Goal: Information Seeking & Learning: Learn about a topic

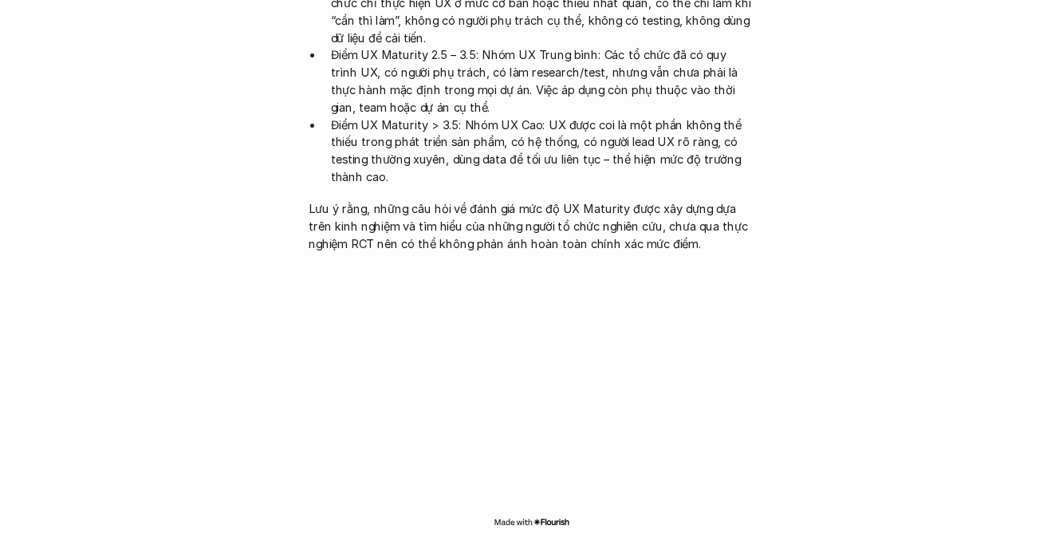
scroll to position [3350, 0]
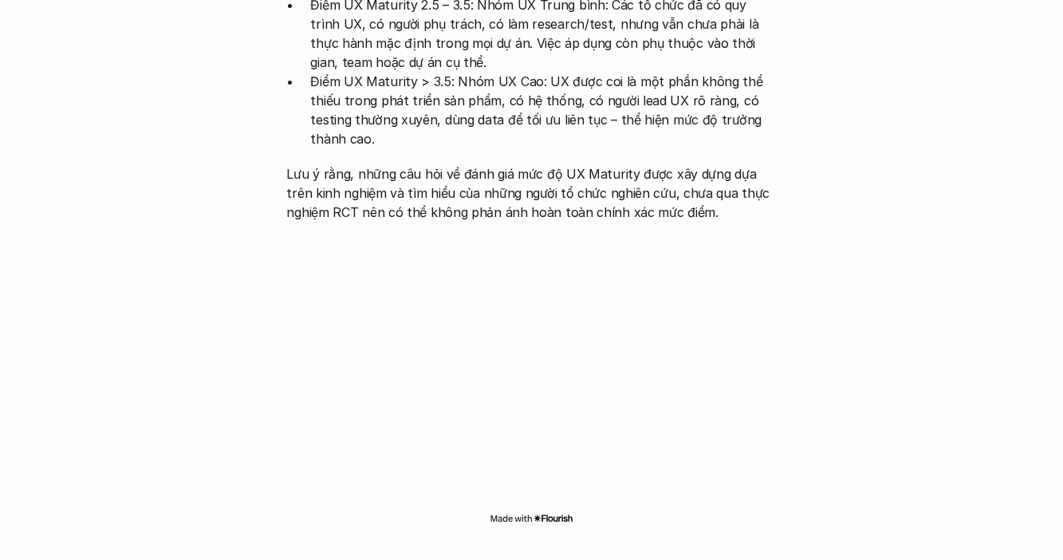
click at [544, 512] on img at bounding box center [532, 518] width 84 height 13
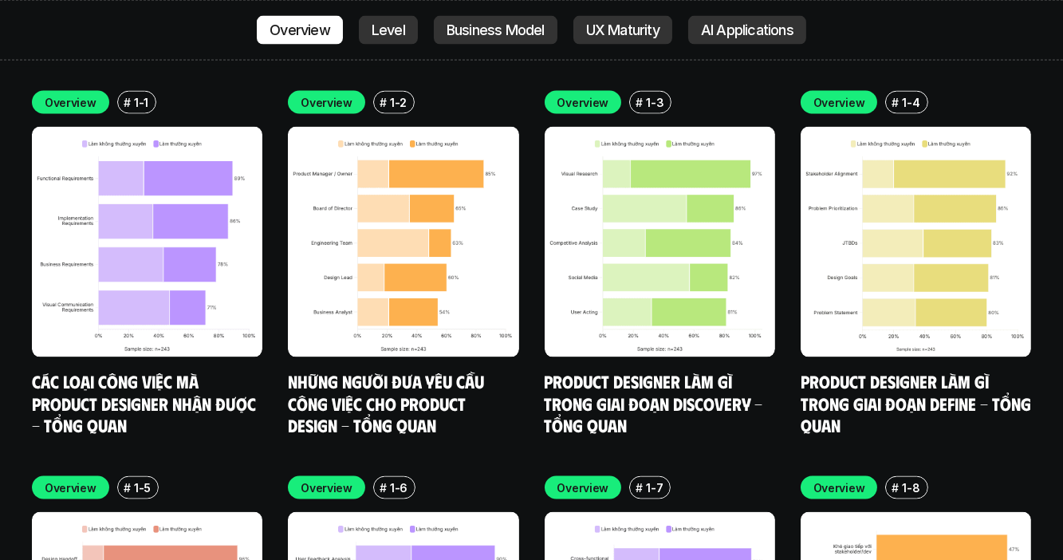
scroll to position [4574, 0]
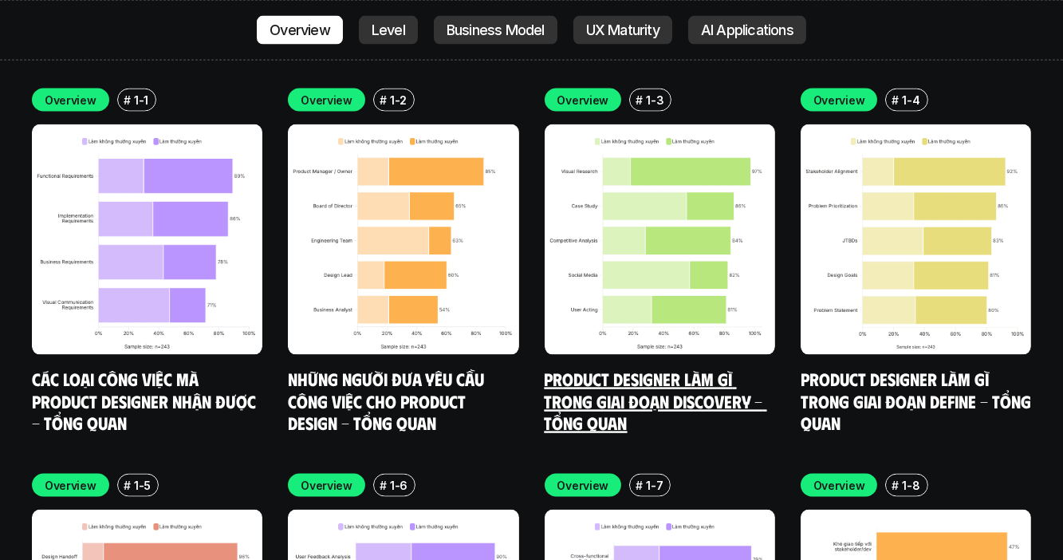
click at [596, 368] on link "Product Designer làm gì trong giai đoạn Discovery - Tổng quan" at bounding box center [656, 400] width 223 height 65
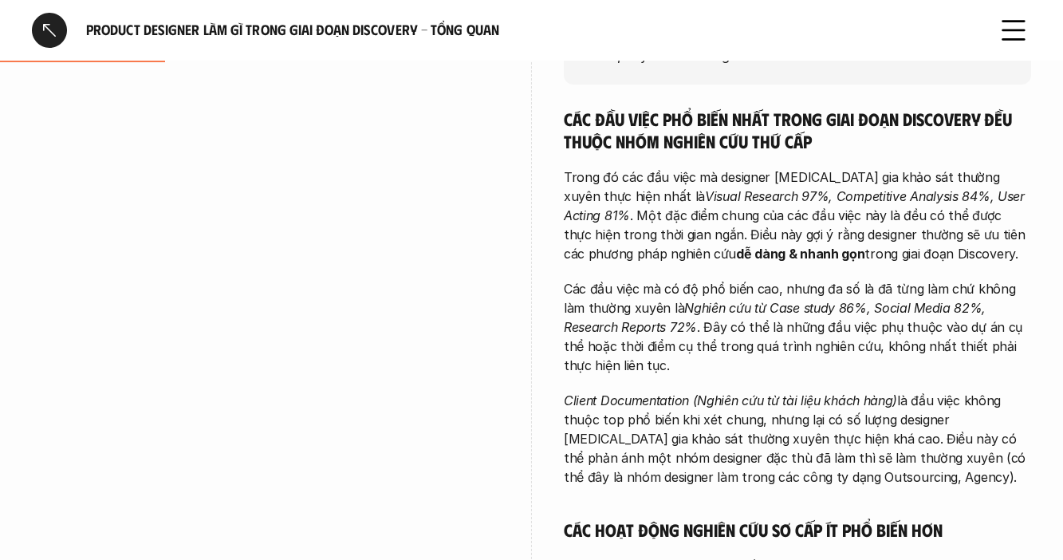
scroll to position [365, 0]
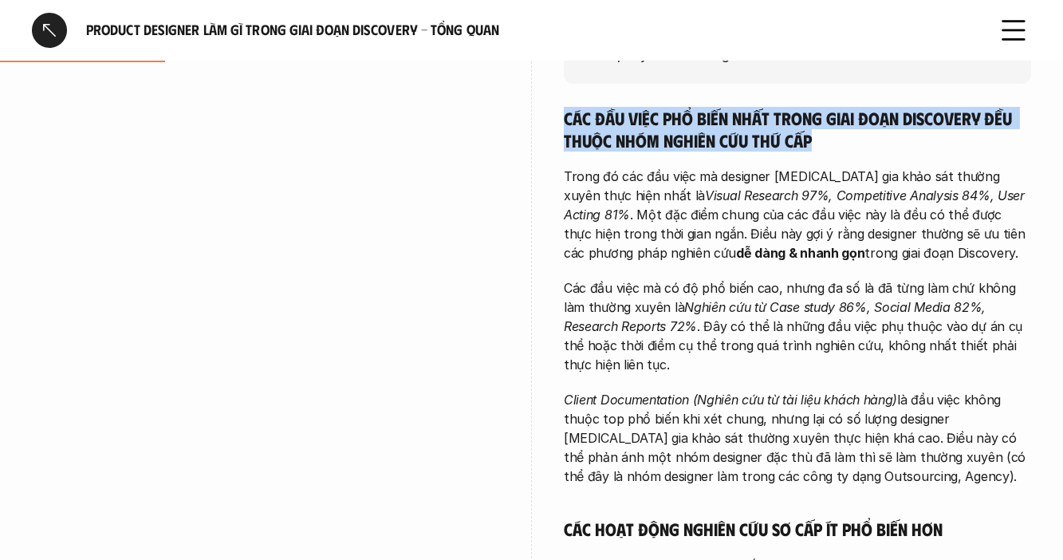
drag, startPoint x: 565, startPoint y: 119, endPoint x: 825, endPoint y: 143, distance: 260.3
click at [825, 143] on h5 "Các đầu việc phổ biến nhất trong giai đoạn Discovery đều thuộc nhóm nghiên cứu …" at bounding box center [797, 129] width 467 height 44
copy h5 "Các đầu việc phổ biến nhất trong giai đoạn Discovery đều thuộc nhóm nghiên cứu …"
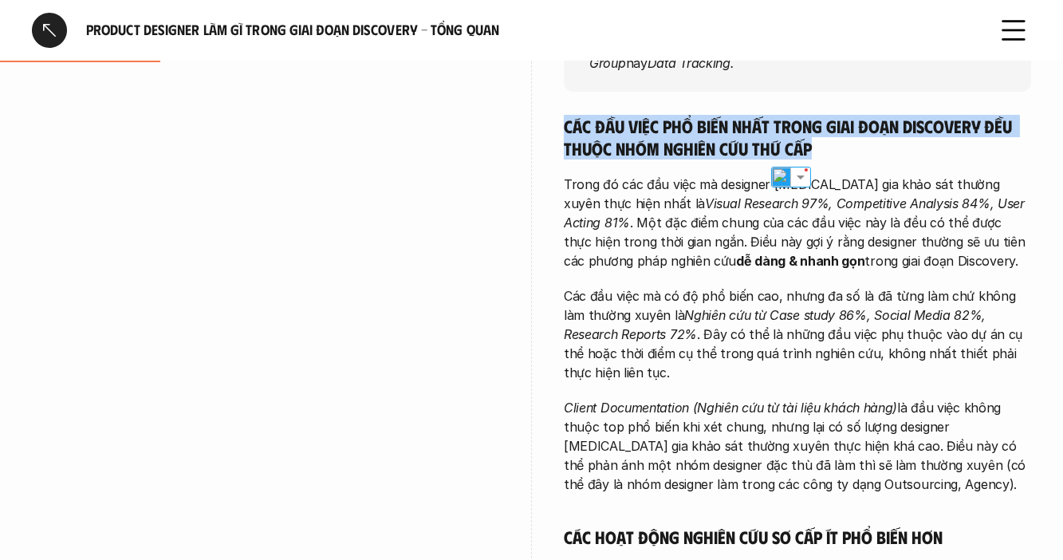
scroll to position [356, 0]
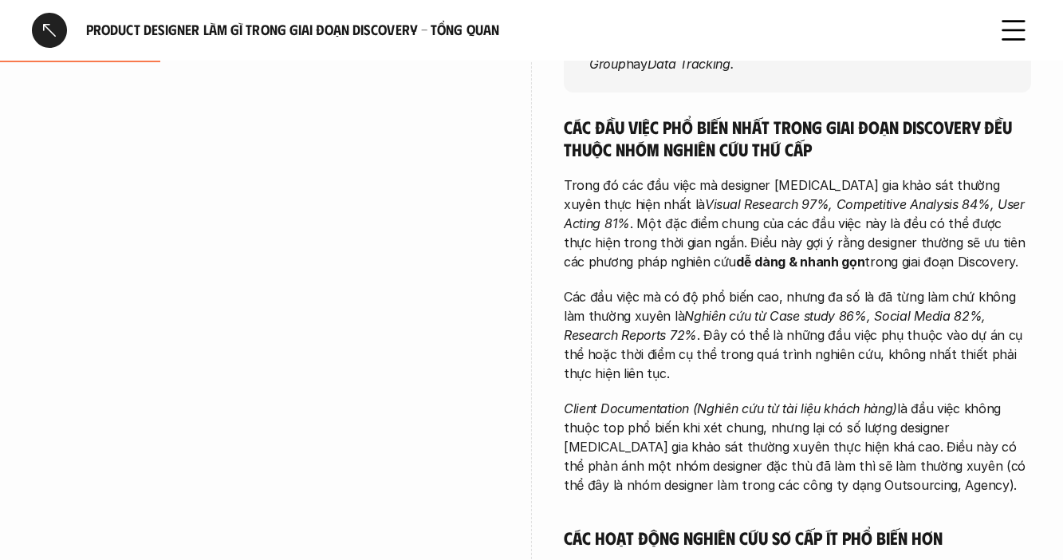
click at [671, 333] on p "Các đầu việc mà có độ phổ biến cao, nhưng đa số là đã từng làm chứ không làm th…" at bounding box center [797, 335] width 467 height 96
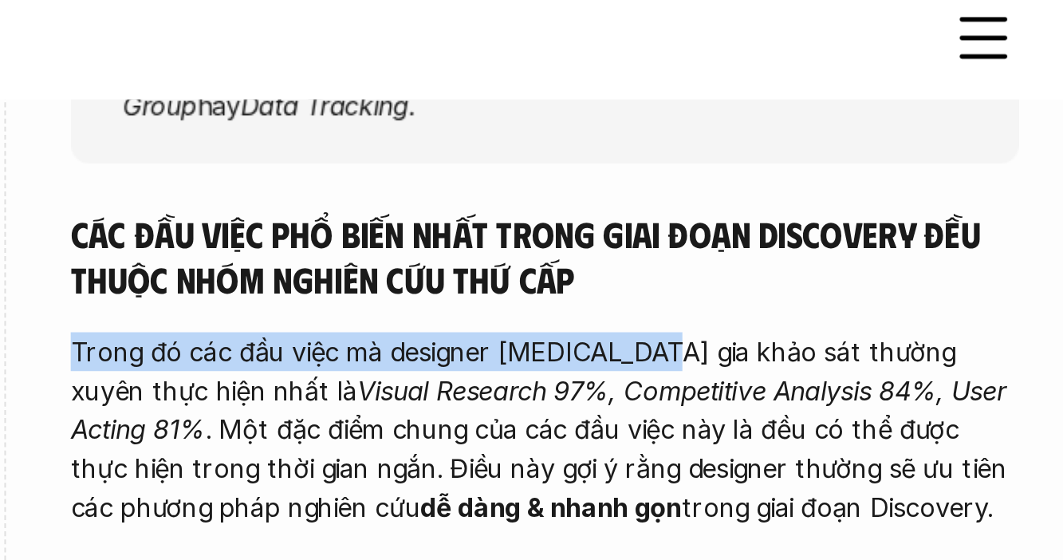
drag, startPoint x: 560, startPoint y: 184, endPoint x: 845, endPoint y: 181, distance: 284.7
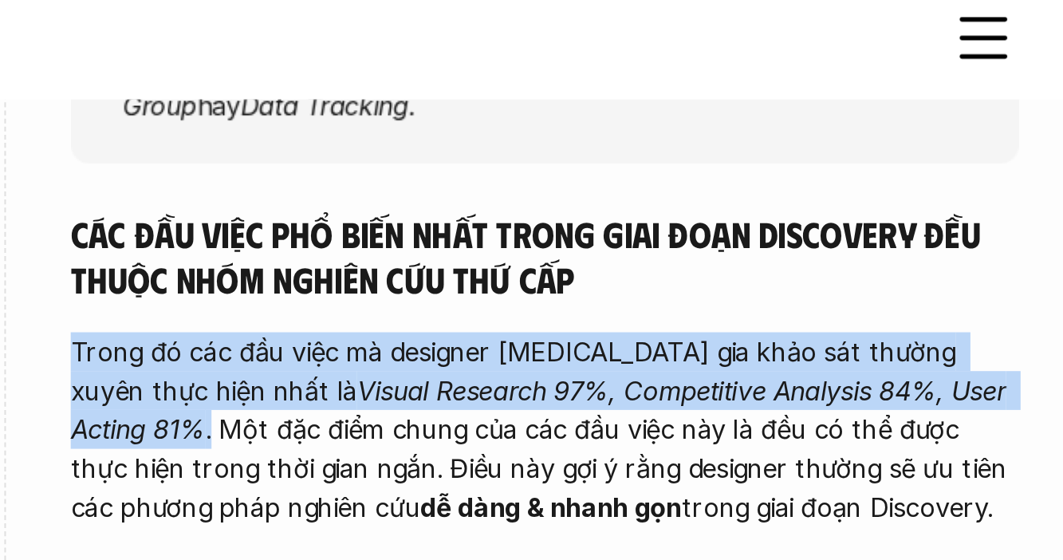
drag, startPoint x: 995, startPoint y: 205, endPoint x: 557, endPoint y: 185, distance: 439.1
copy p "Trong đó các đầu việc mà designer [MEDICAL_DATA] gia khảo sát thường xuyên thực…"
click at [601, 205] on p "Trong đó các đầu việc mà designer [MEDICAL_DATA] gia khảo sát thường xuyên thực…" at bounding box center [797, 223] width 467 height 96
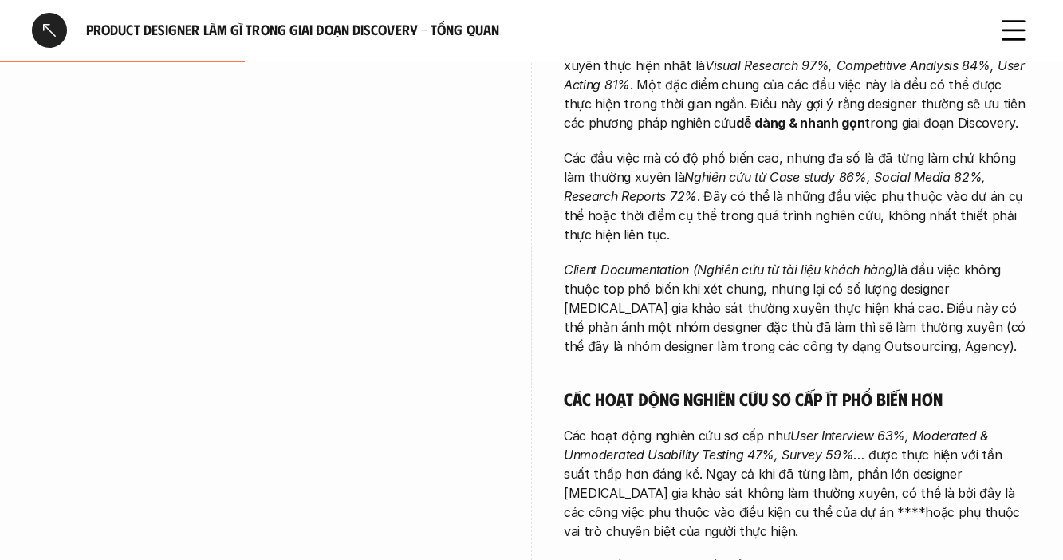
scroll to position [493, 0]
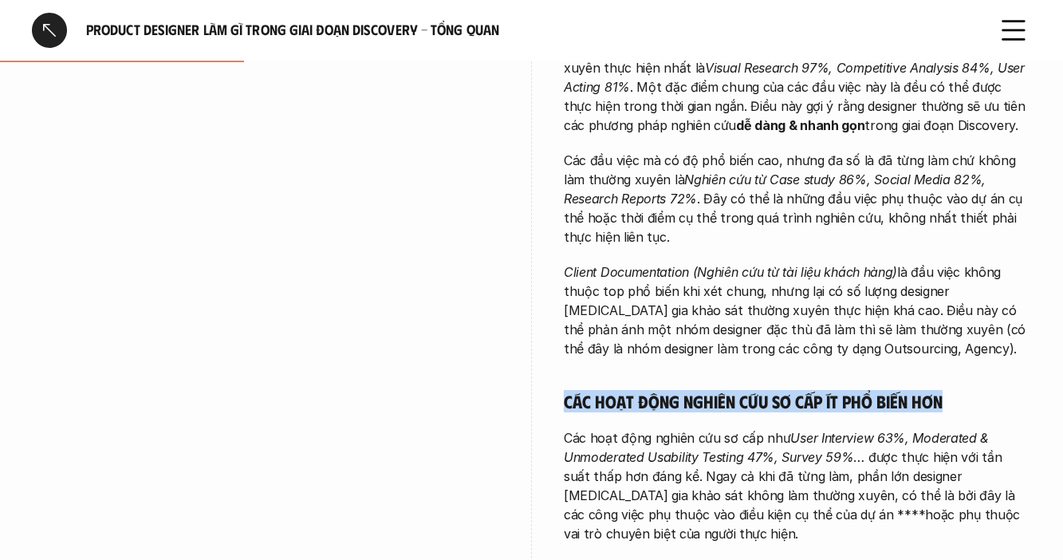
drag, startPoint x: 941, startPoint y: 400, endPoint x: 564, endPoint y: 400, distance: 377.2
click at [564, 400] on h5 "Các hoạt động nghiên cứu sơ cấp ít phổ biến hơn" at bounding box center [797, 401] width 467 height 22
copy h5 "Các hoạt động nghiên cứu sơ cấp ít phổ biến hơn"
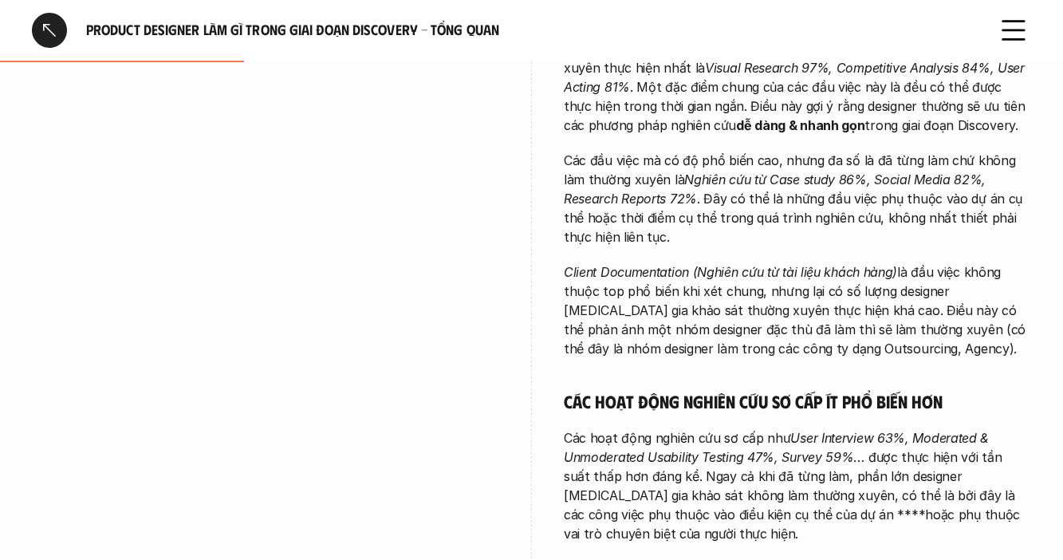
click at [693, 467] on p "Các hoạt động nghiên cứu sơ cấp như User Interview 63%, Moderated & Unmoderated…" at bounding box center [797, 485] width 467 height 115
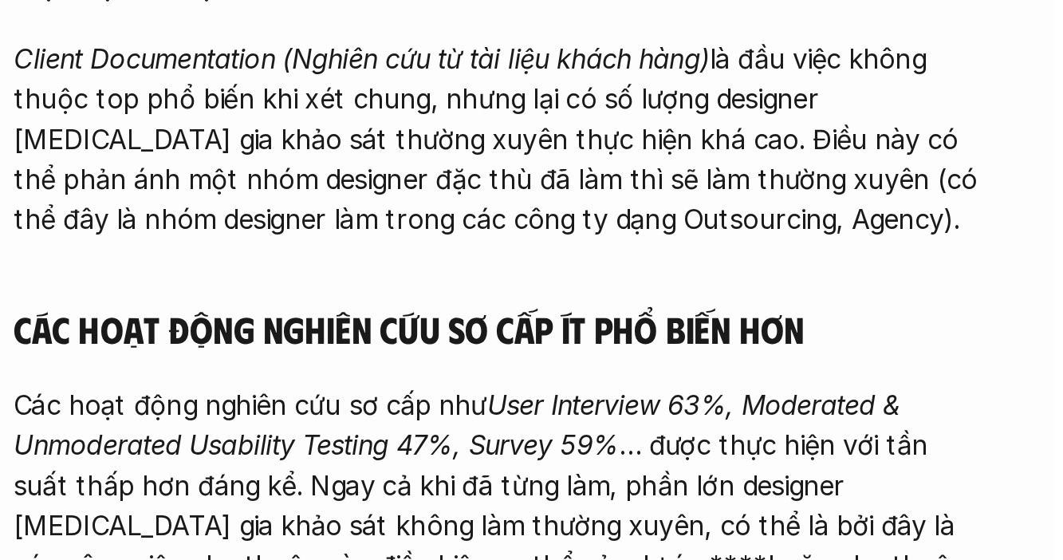
scroll to position [492, 0]
